Goal: Information Seeking & Learning: Learn about a topic

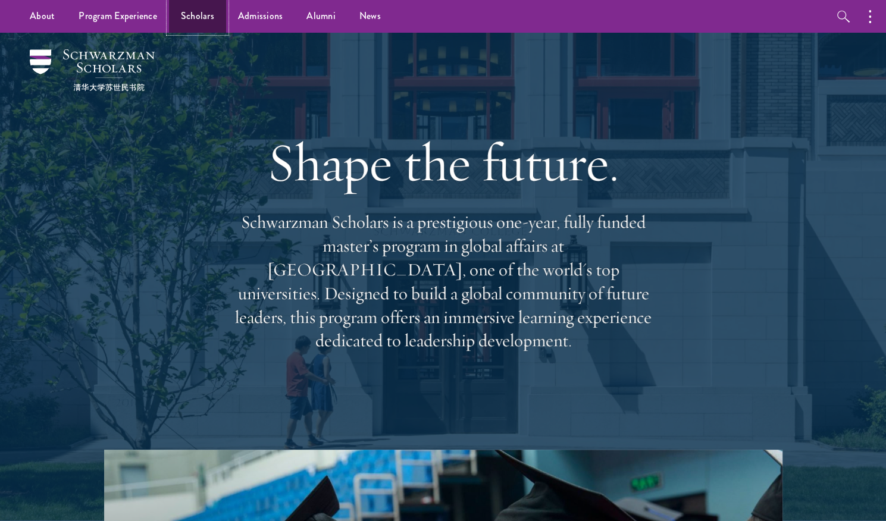
click at [192, 17] on link "Scholars" at bounding box center [197, 16] width 57 height 33
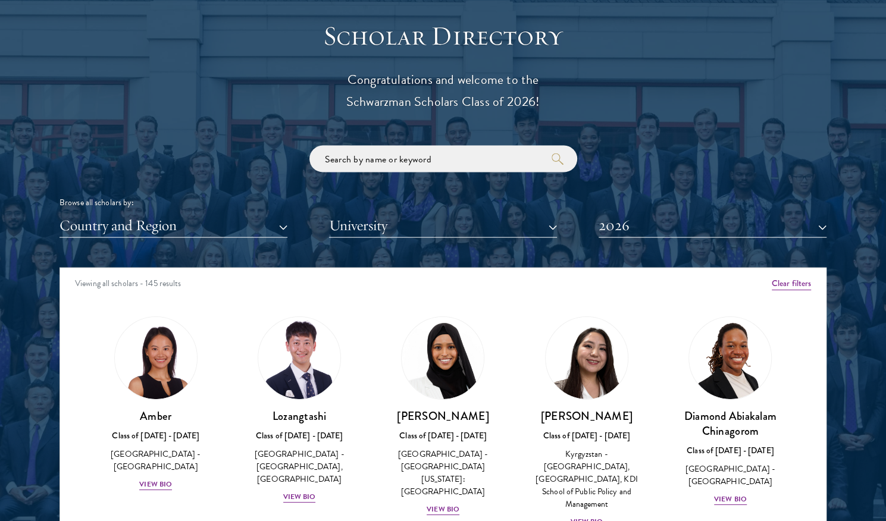
scroll to position [1314, 0]
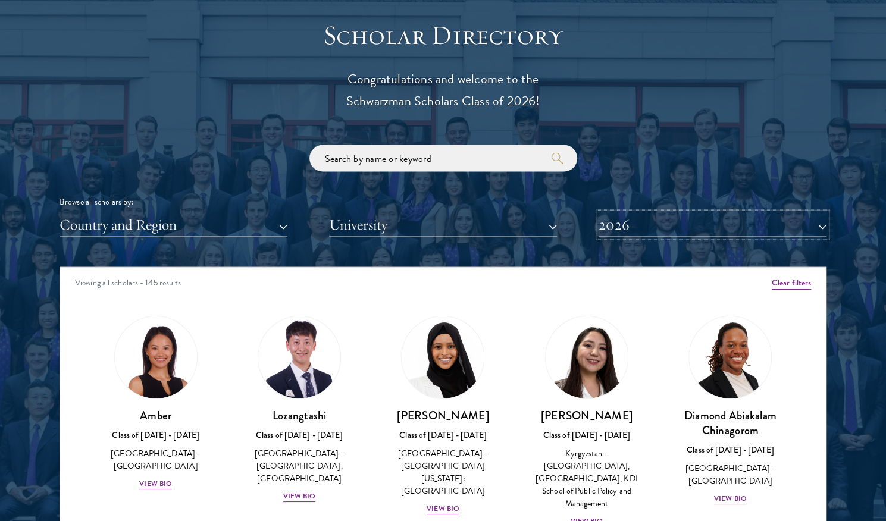
click at [632, 234] on button "2026" at bounding box center [713, 225] width 228 height 24
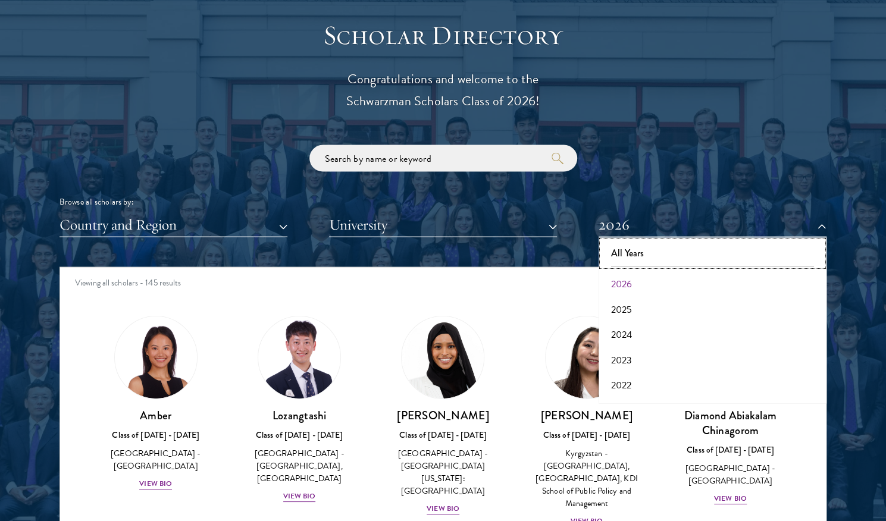
click at [632, 262] on button "All Years" at bounding box center [712, 253] width 221 height 25
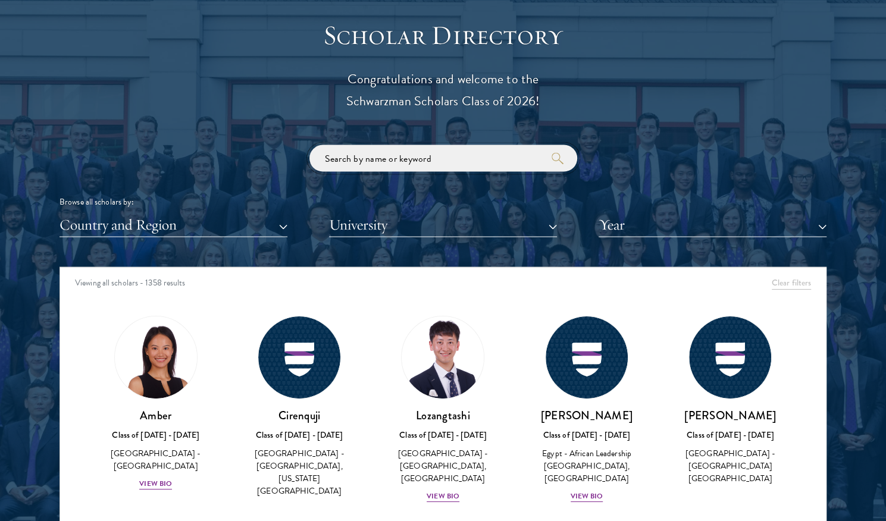
click at [440, 154] on input "search" at bounding box center [444, 158] width 268 height 27
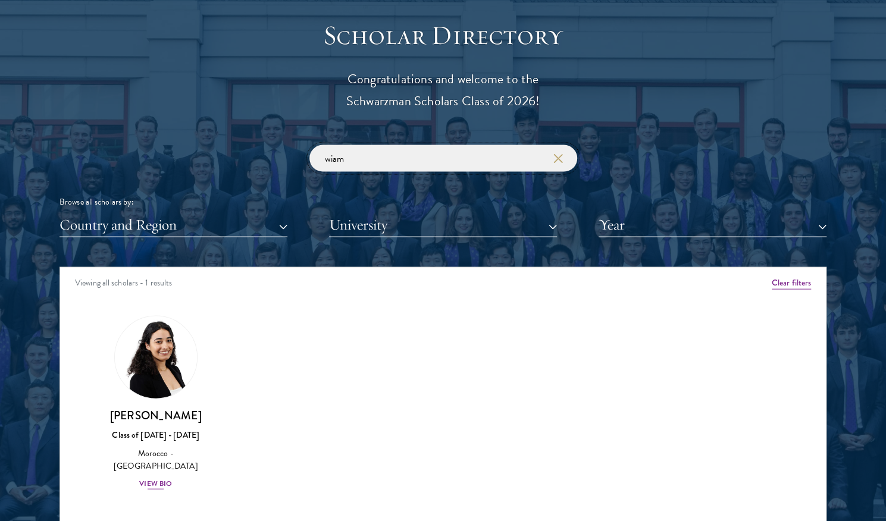
type input "wiam"
click at [154, 359] on img at bounding box center [156, 357] width 90 height 90
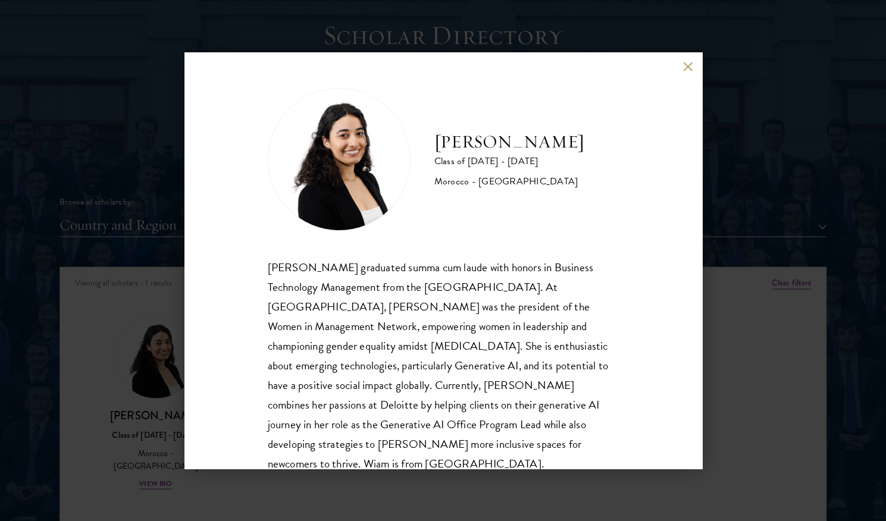
click at [90, 127] on div "Wiam Ben Karroum Class of 2024 - 2025 Morocco - University of Ottawa Wiam Ben K…" at bounding box center [443, 260] width 886 height 521
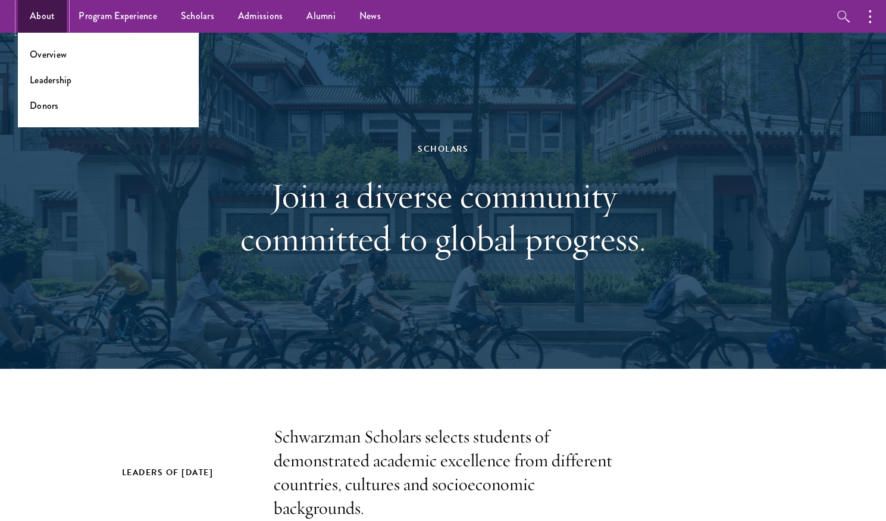
click at [45, 18] on link "About" at bounding box center [42, 16] width 49 height 33
